Goal: Task Accomplishment & Management: Complete application form

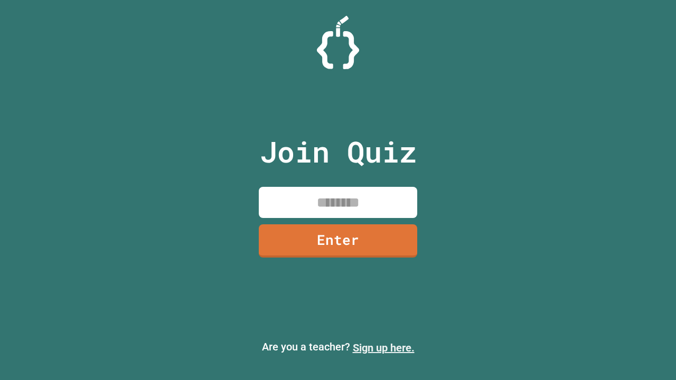
click at [383, 348] on link "Sign up here." at bounding box center [384, 348] width 62 height 13
